Goal: Check status: Check status

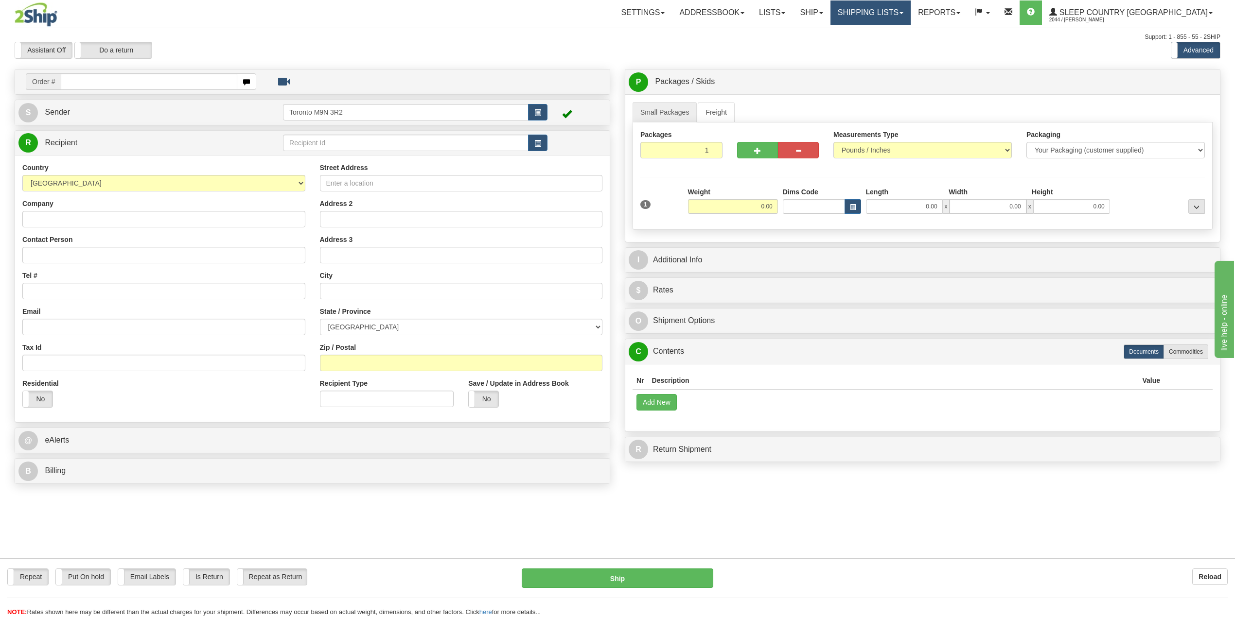
click at [910, 10] on link "Shipping lists" at bounding box center [870, 12] width 80 height 24
click at [896, 48] on span "Search Shipment History" at bounding box center [862, 47] width 75 height 8
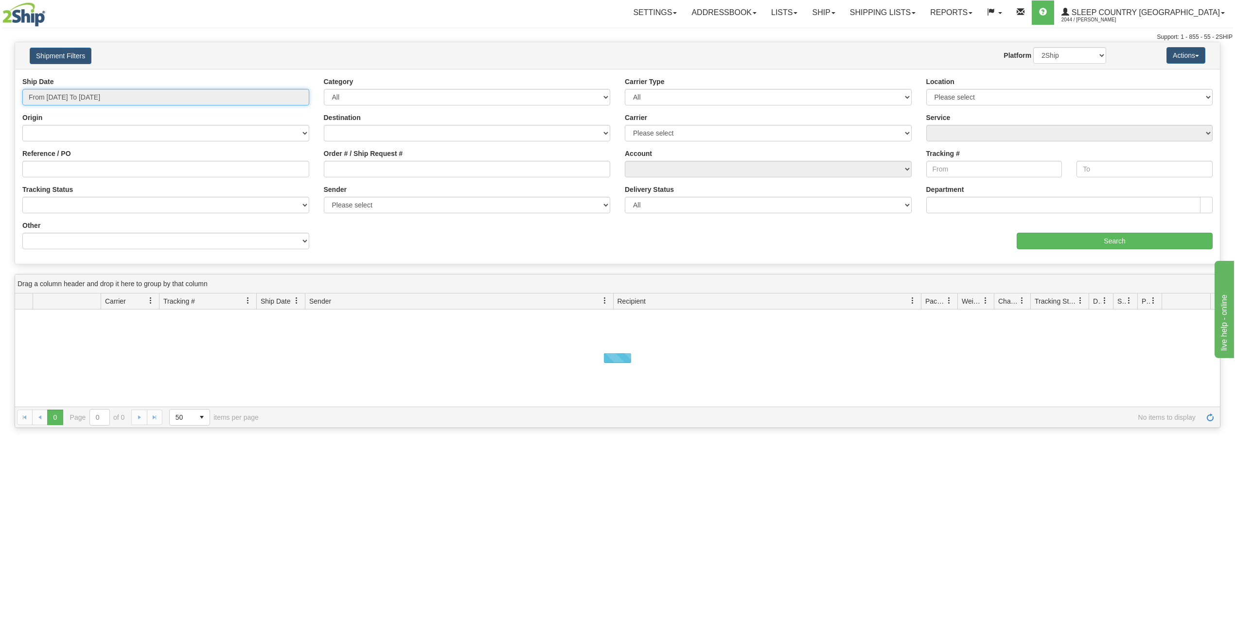
click at [77, 94] on input "From [DATE] To [DATE]" at bounding box center [165, 97] width 287 height 17
drag, startPoint x: 77, startPoint y: 94, endPoint x: 82, endPoint y: 115, distance: 21.0
click at [78, 94] on input "From [DATE] To [DATE]" at bounding box center [165, 97] width 287 height 17
click at [61, 166] on li "Last 30 Days" at bounding box center [66, 167] width 78 height 13
type input "From 08/26/2025 To 09/24/2025"
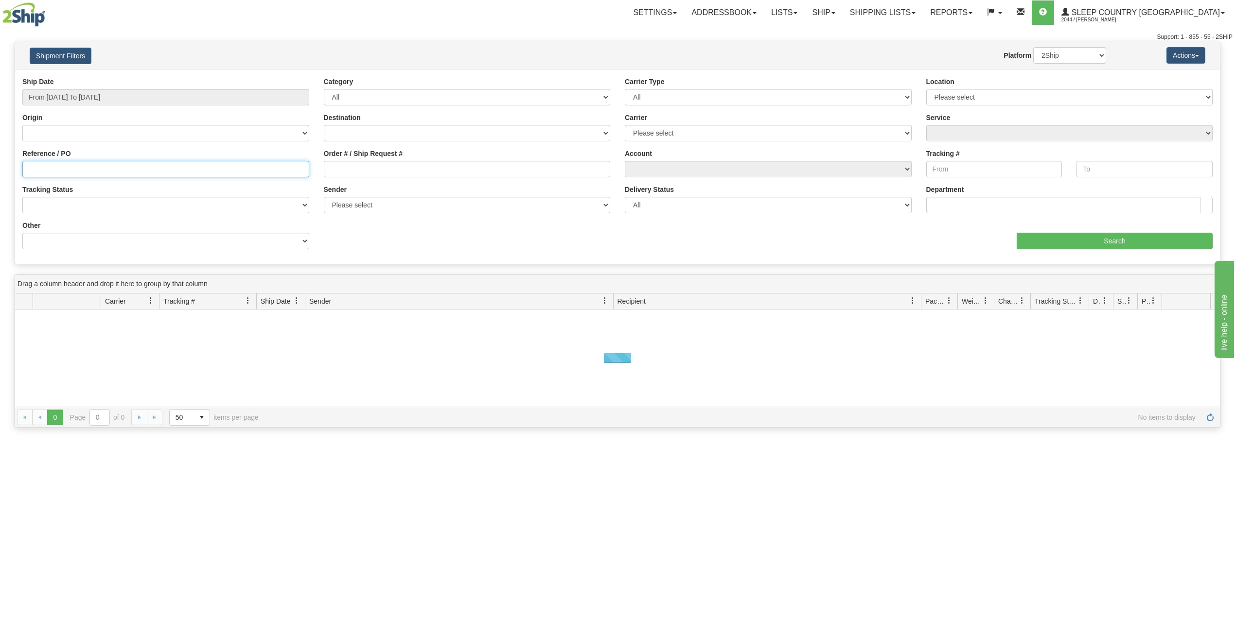
click at [66, 175] on input "Reference / PO" at bounding box center [165, 169] width 287 height 17
paste input "9000I095312"
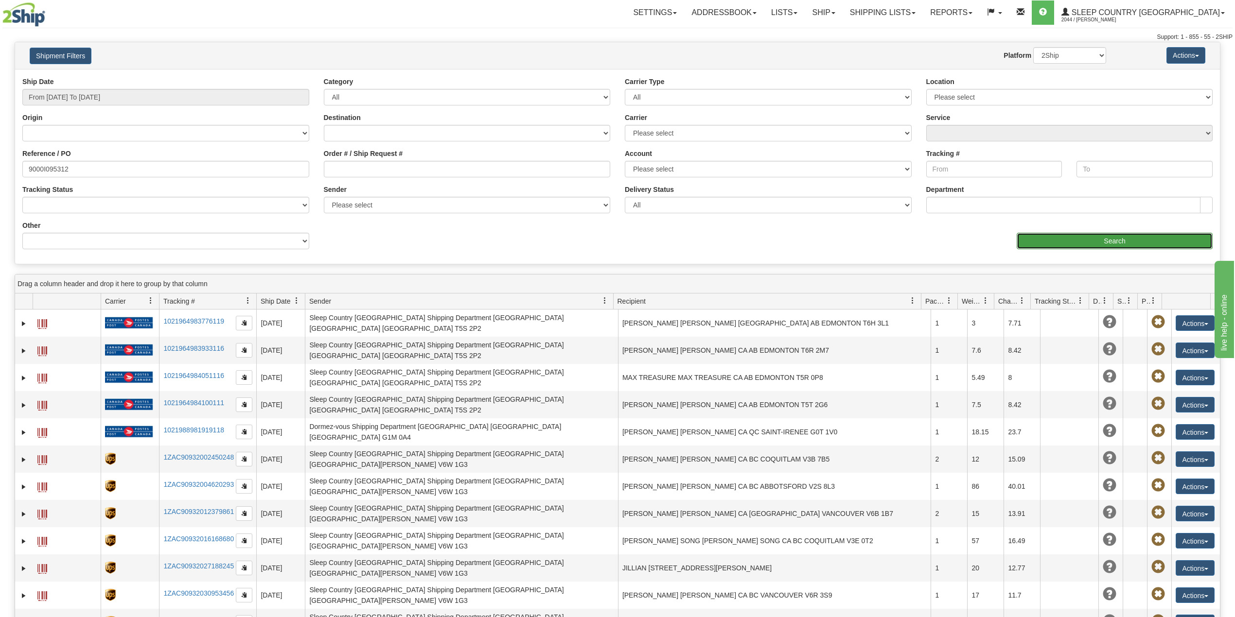
click at [1043, 242] on input "Search" at bounding box center [1114, 241] width 196 height 17
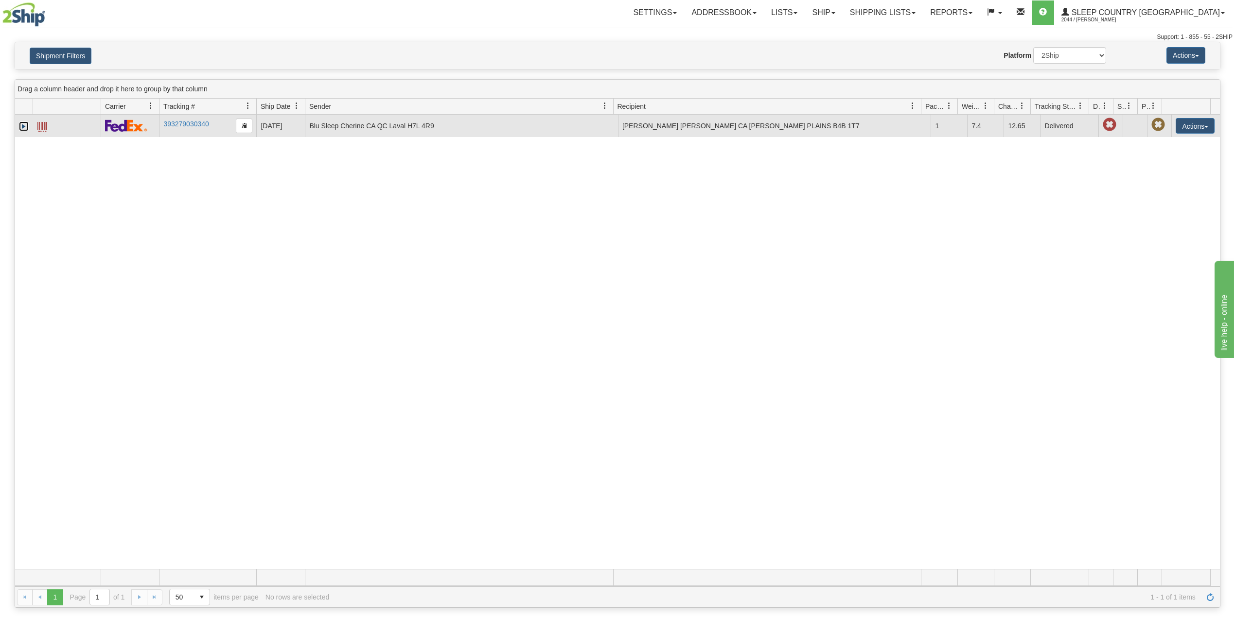
click at [24, 123] on link "Expand" at bounding box center [24, 127] width 10 height 10
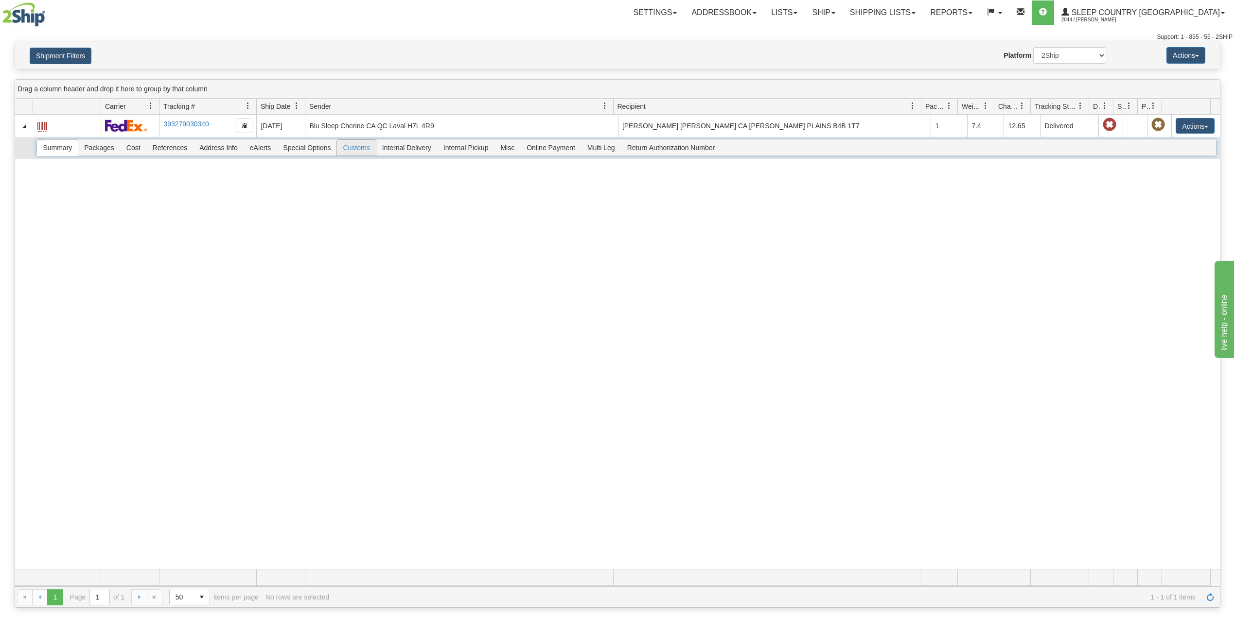
click at [356, 150] on span "Customs" at bounding box center [356, 148] width 38 height 16
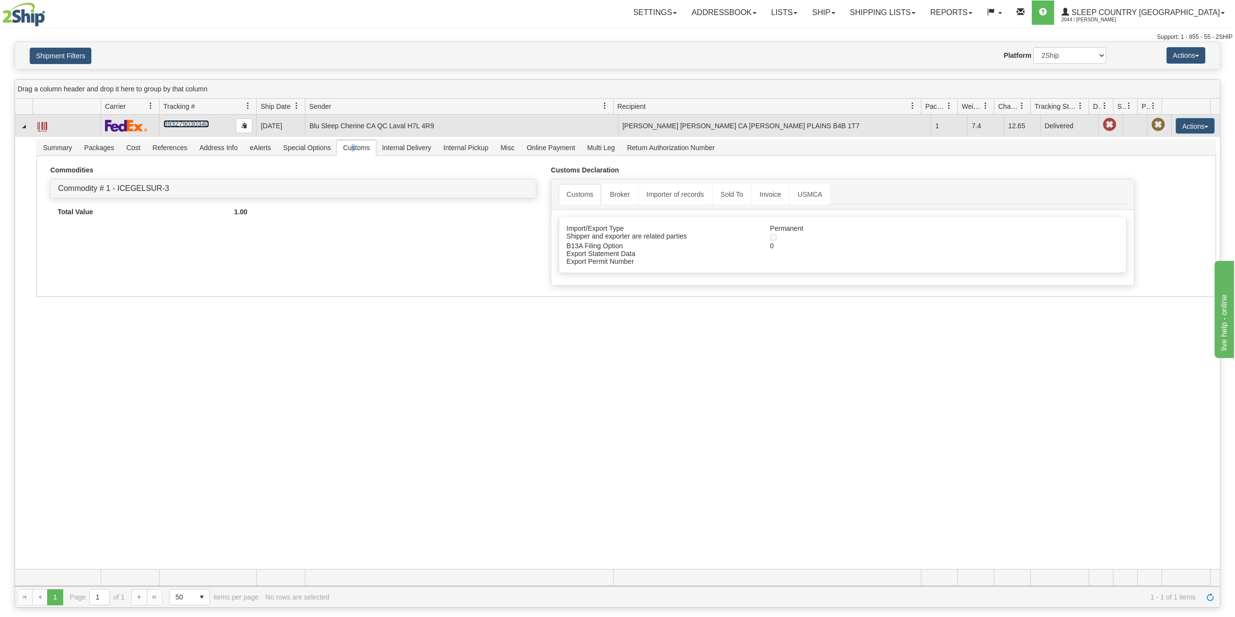
click at [187, 127] on link "393279030340" at bounding box center [185, 124] width 45 height 8
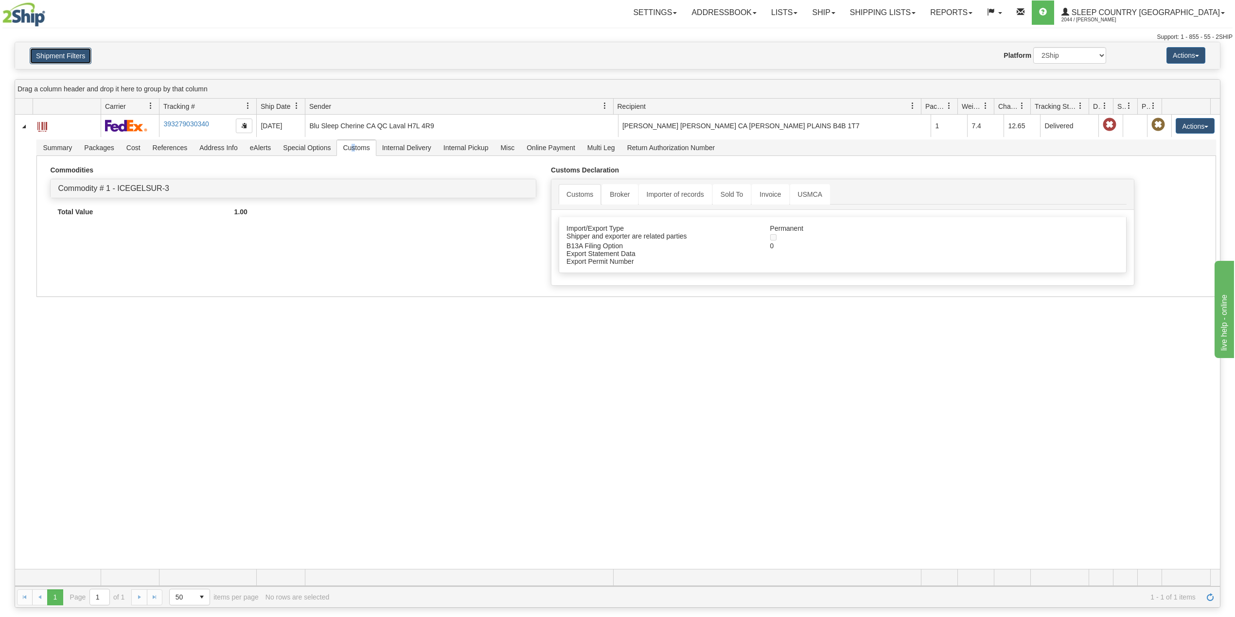
click at [71, 61] on button "Shipment Filters" at bounding box center [61, 56] width 62 height 17
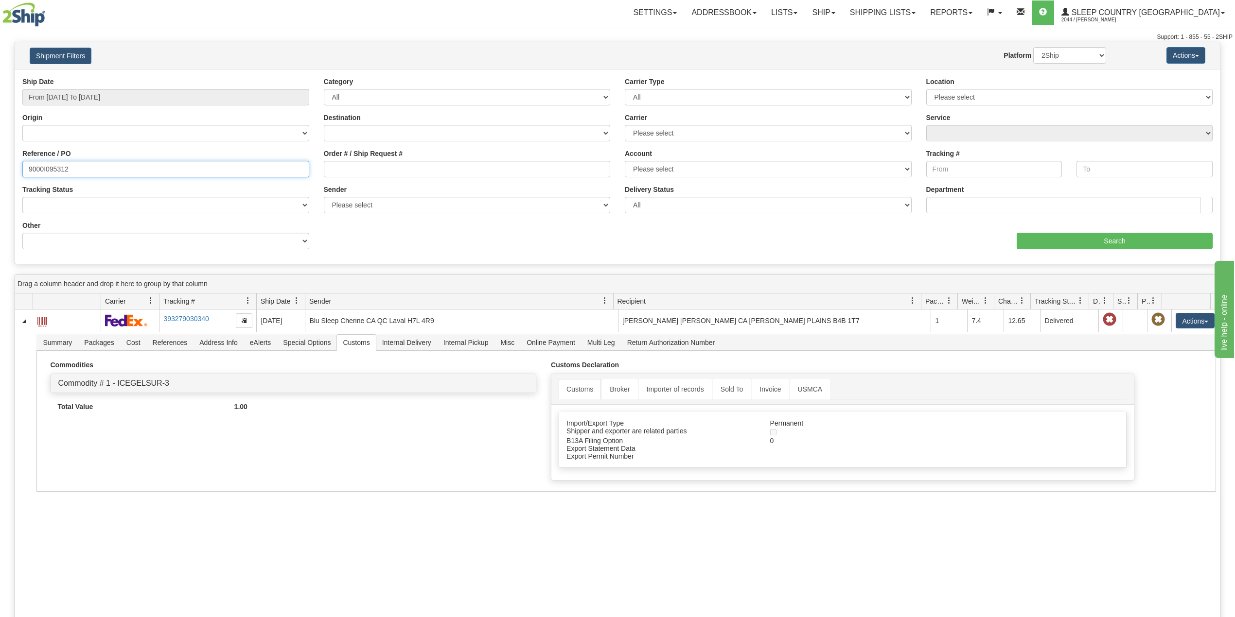
click at [51, 161] on input "9000I095312" at bounding box center [165, 169] width 287 height 17
paste input "7305"
click at [1052, 238] on input "Search" at bounding box center [1114, 241] width 196 height 17
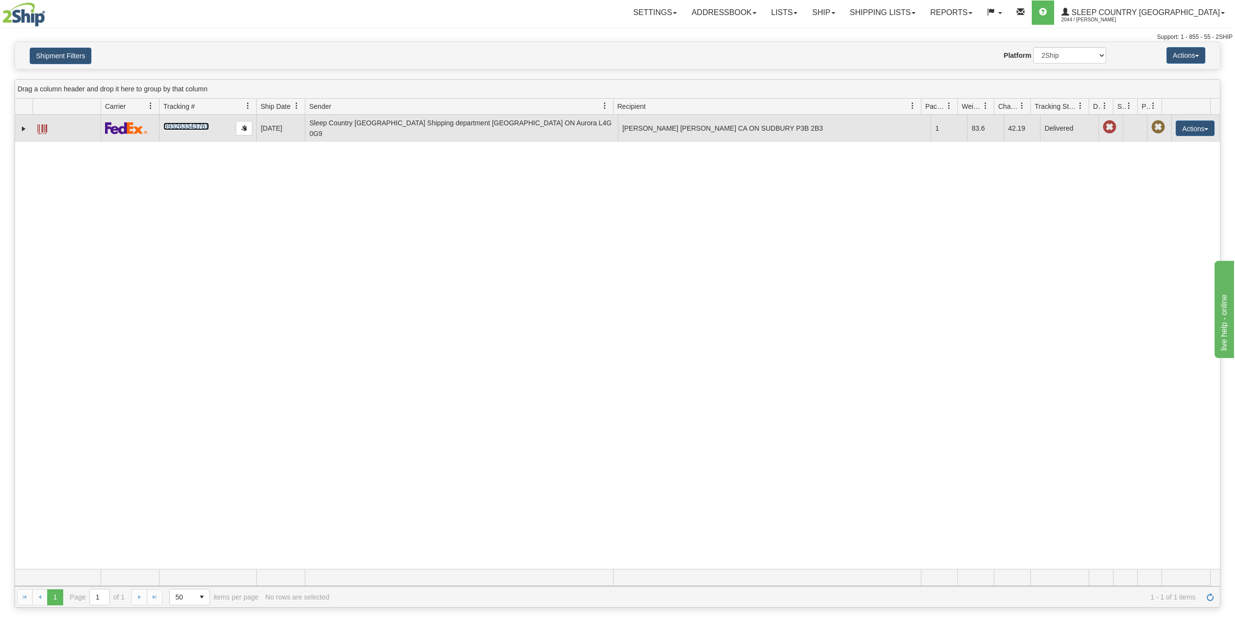
click at [176, 122] on link "393263343761" at bounding box center [185, 126] width 45 height 8
click at [183, 124] on link "393263343761" at bounding box center [185, 126] width 45 height 8
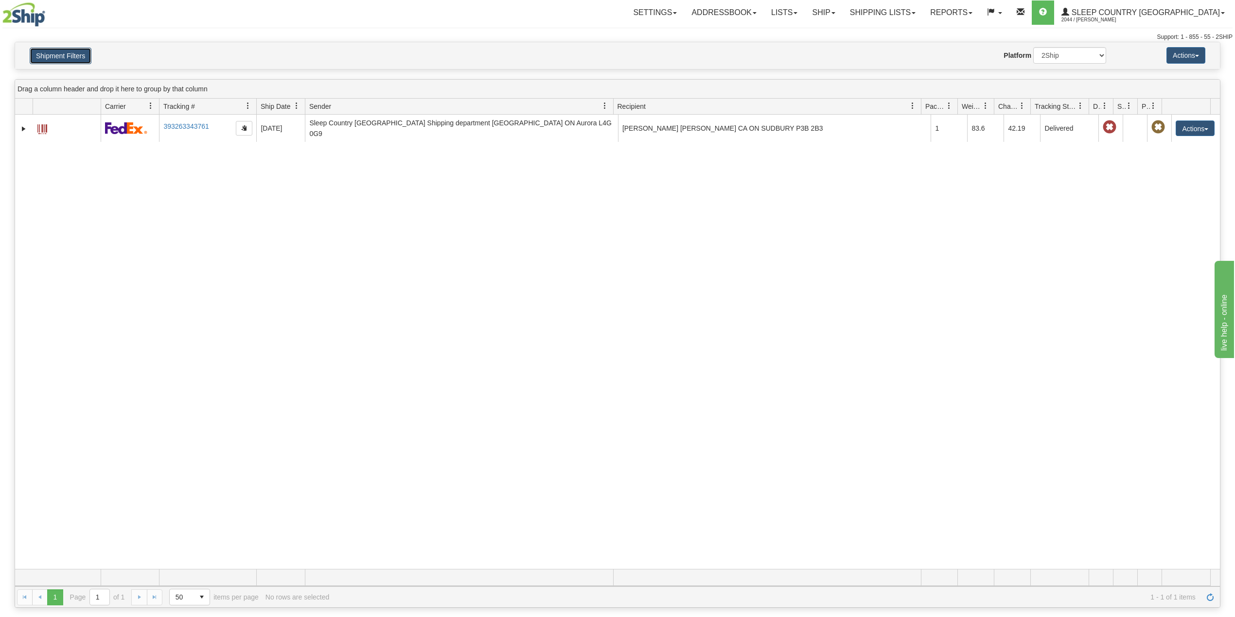
click at [55, 53] on button "Shipment Filters" at bounding box center [61, 56] width 62 height 17
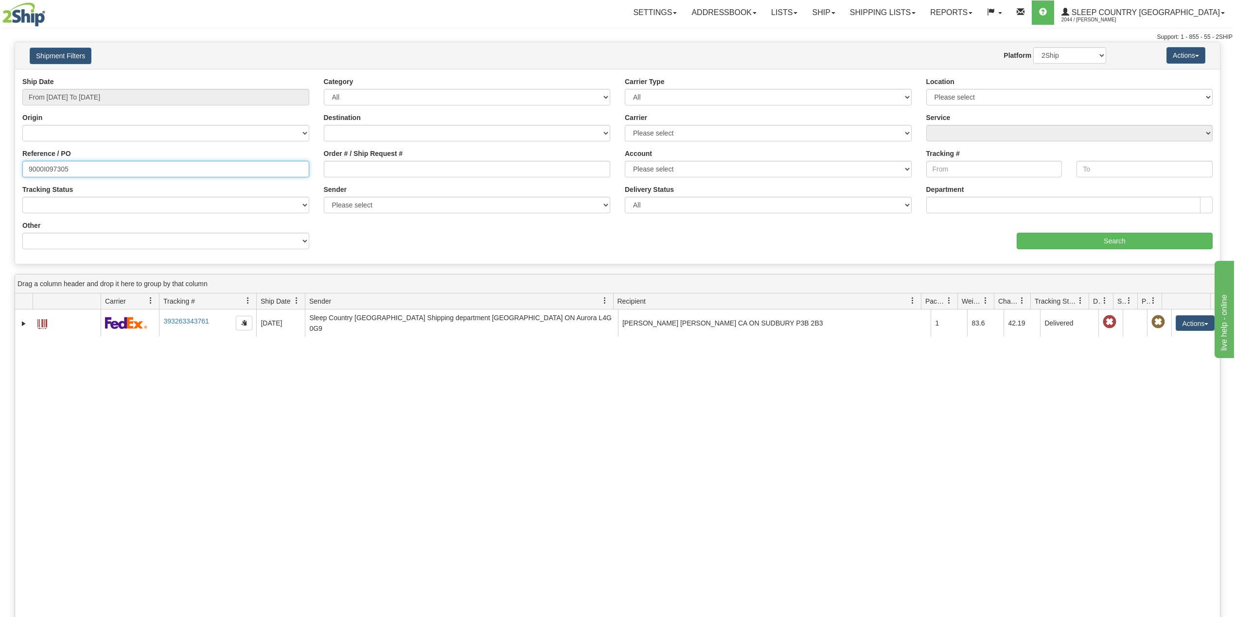
click at [51, 170] on input "9000I097305" at bounding box center [165, 169] width 287 height 17
paste input "99"
click at [1068, 235] on input "Search" at bounding box center [1114, 241] width 196 height 17
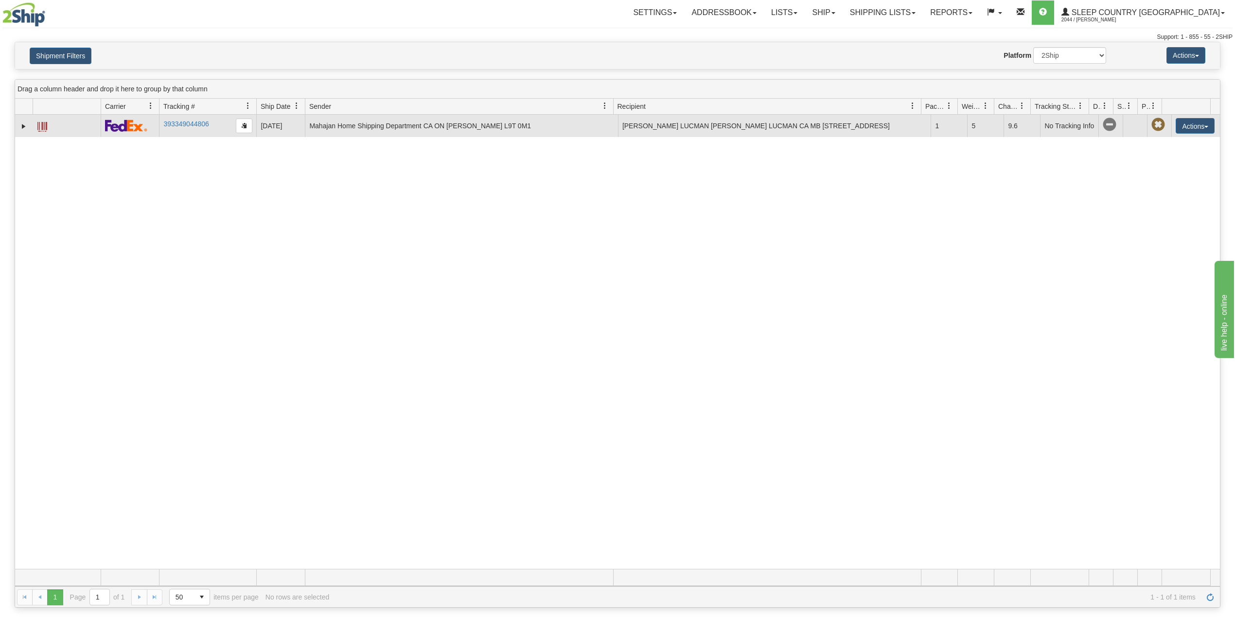
click at [181, 133] on td "393349044806" at bounding box center [207, 126] width 97 height 22
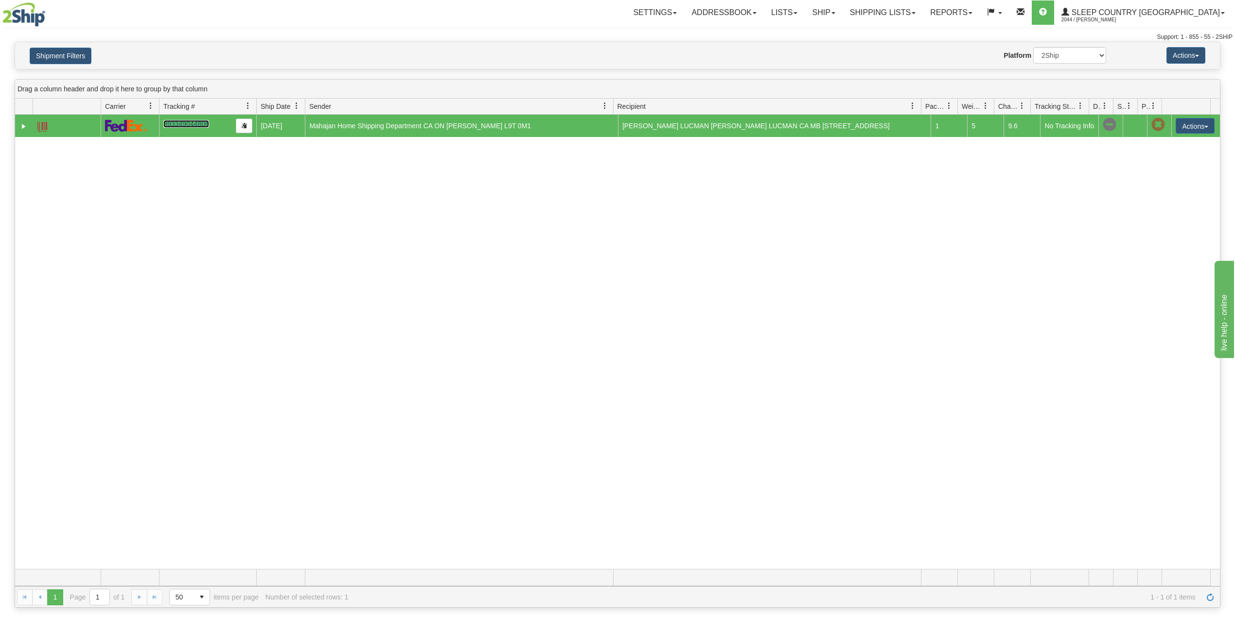
click at [186, 126] on link "393349044806" at bounding box center [185, 124] width 45 height 8
click at [73, 55] on button "Shipment Filters" at bounding box center [61, 56] width 62 height 17
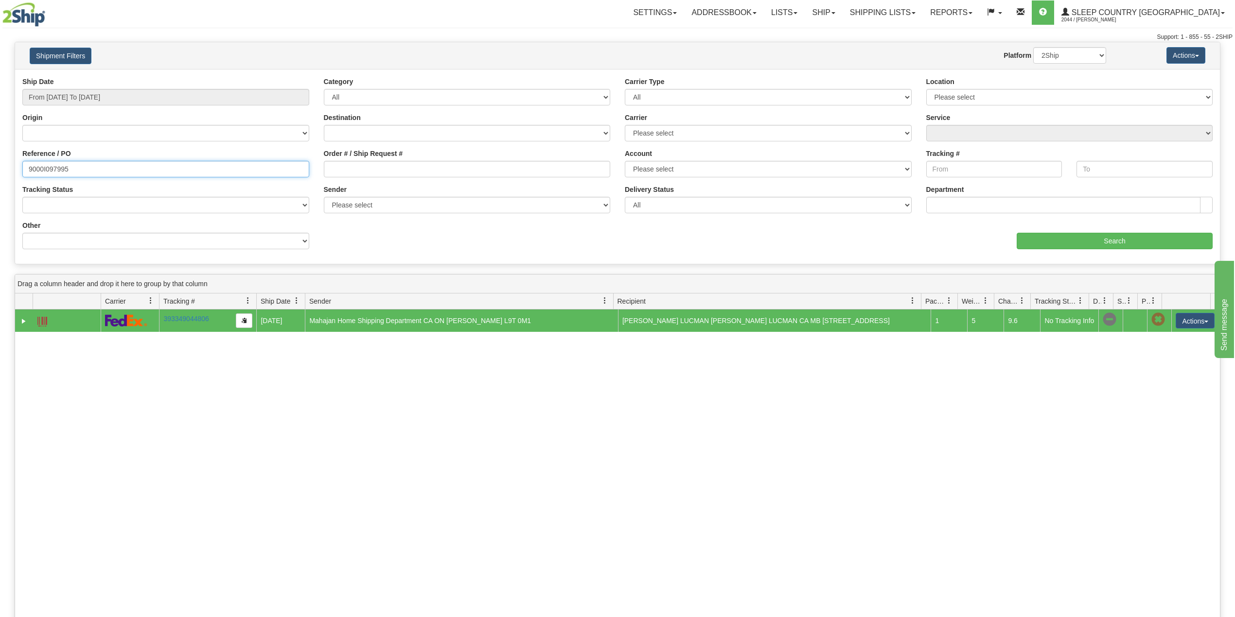
click at [49, 170] on input "9000I097995" at bounding box center [165, 169] width 287 height 17
paste input "9493"
type input "9000I099493"
click at [1138, 241] on input "Search" at bounding box center [1114, 241] width 196 height 17
